Goal: Task Accomplishment & Management: Manage account settings

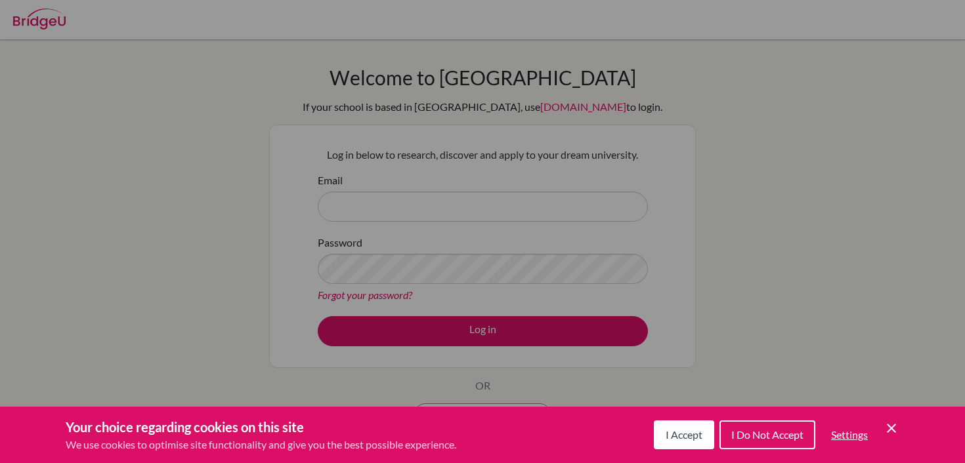
drag, startPoint x: 0, startPoint y: 0, endPoint x: 400, endPoint y: 216, distance: 454.2
click at [400, 216] on div "Cookie Preferences" at bounding box center [482, 231] width 965 height 463
click at [897, 425] on icon "Cookie Control Close Icon" at bounding box center [891, 429] width 16 height 16
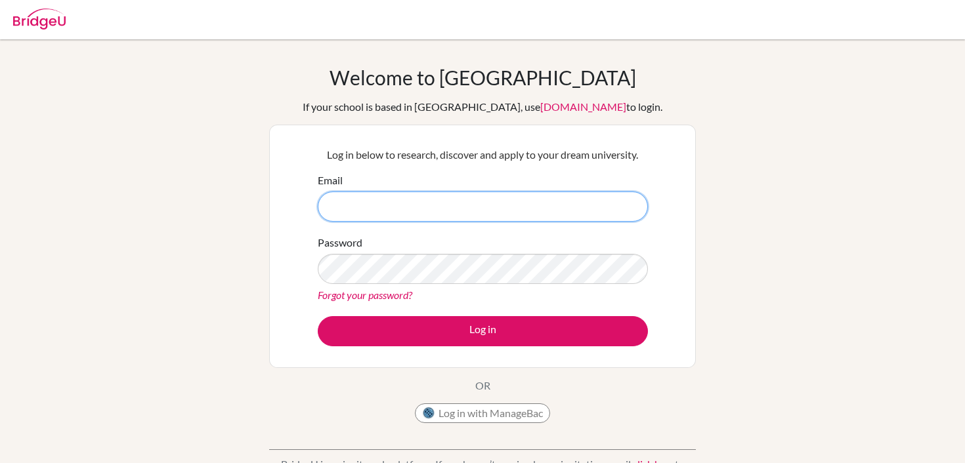
click at [444, 201] on input "Email" at bounding box center [483, 207] width 330 height 30
click at [445, 208] on input "Email" at bounding box center [483, 207] width 330 height 30
click at [467, 418] on button "Log in with ManageBac" at bounding box center [482, 414] width 135 height 20
click at [452, 412] on button "Log in with ManageBac" at bounding box center [482, 414] width 135 height 20
click at [387, 395] on div "Welcome to [GEOGRAPHIC_DATA] If your school is based in [GEOGRAPHIC_DATA], use …" at bounding box center [482, 248] width 426 height 364
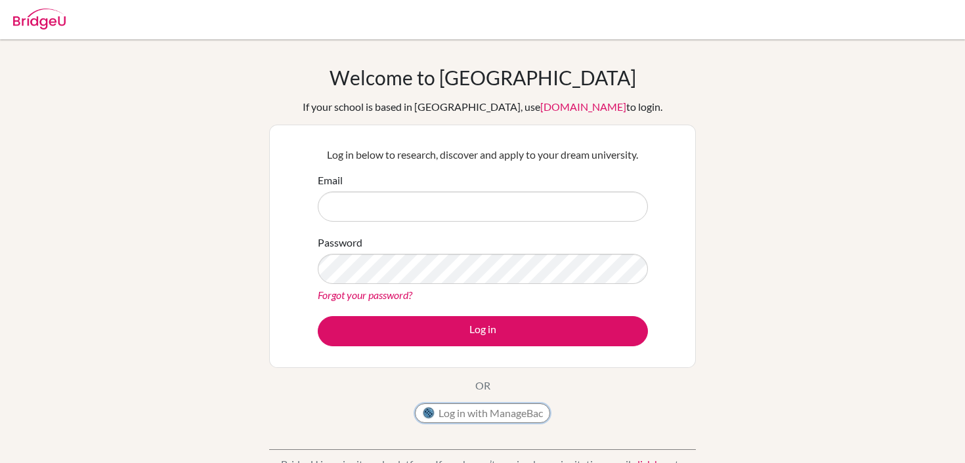
click at [431, 413] on img at bounding box center [428, 413] width 13 height 13
click at [355, 203] on input "Email" at bounding box center [483, 207] width 330 height 30
click at [475, 216] on input "Email" at bounding box center [483, 207] width 330 height 30
click at [455, 422] on button "Log in with ManageBac" at bounding box center [482, 414] width 135 height 20
click at [453, 419] on button "Log in with ManageBac" at bounding box center [482, 414] width 135 height 20
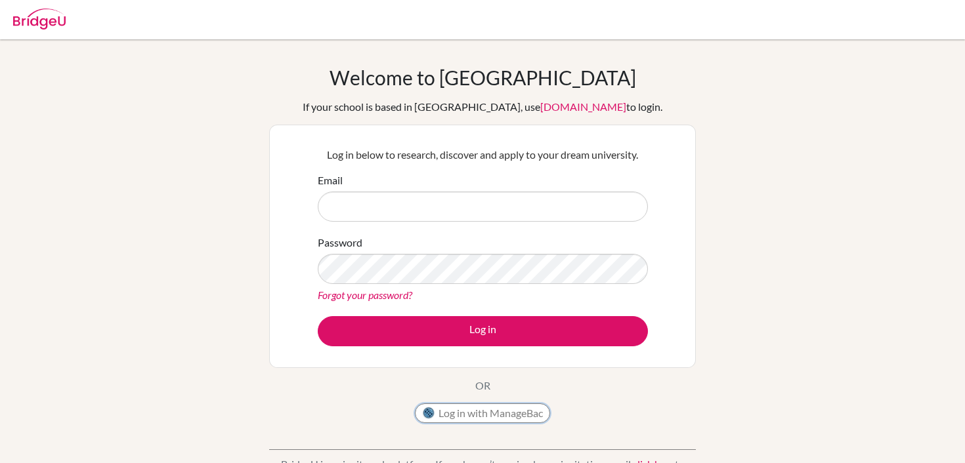
click at [443, 417] on button "Log in with ManageBac" at bounding box center [482, 414] width 135 height 20
click at [384, 419] on div "Welcome to [GEOGRAPHIC_DATA] If your school is based in [GEOGRAPHIC_DATA], use …" at bounding box center [482, 248] width 426 height 364
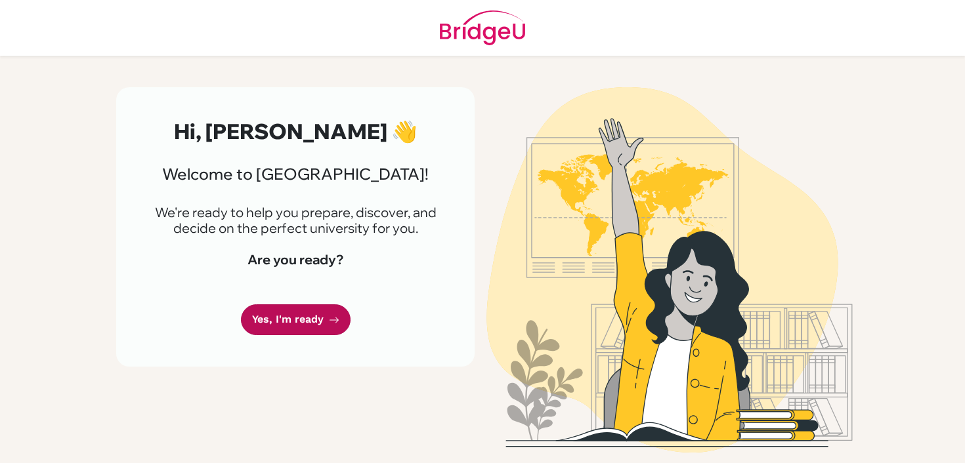
click at [300, 308] on link "Yes, I'm ready" at bounding box center [296, 319] width 110 height 31
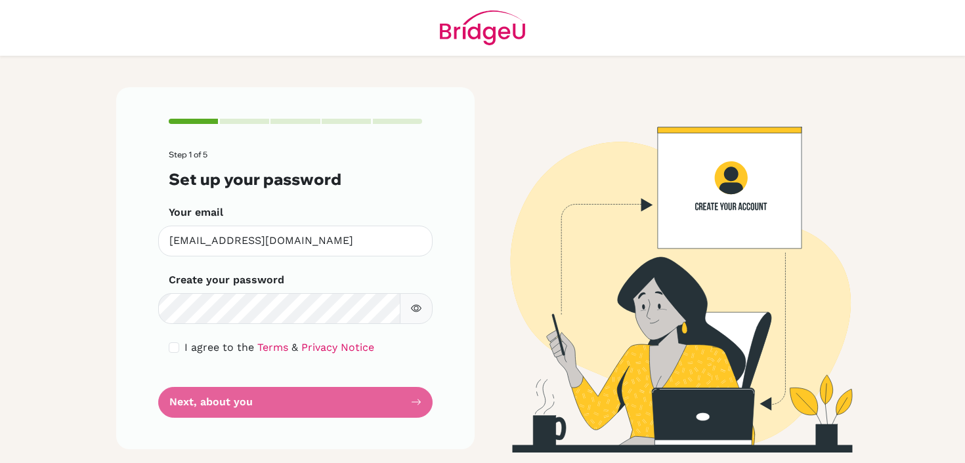
click at [276, 404] on form "Step 1 of 5 Set up your password Your email zgardner@bis-ny.org Invalid email C…" at bounding box center [295, 283] width 253 height 267
click at [173, 346] on input "checkbox" at bounding box center [174, 347] width 10 height 10
checkbox input "true"
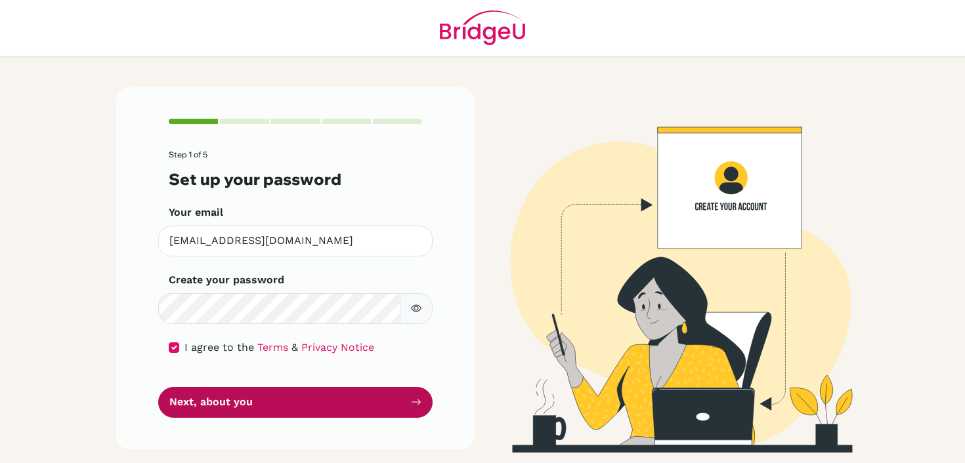
click at [196, 413] on button "Next, about you" at bounding box center [295, 402] width 274 height 31
